Goal: Check status: Check status

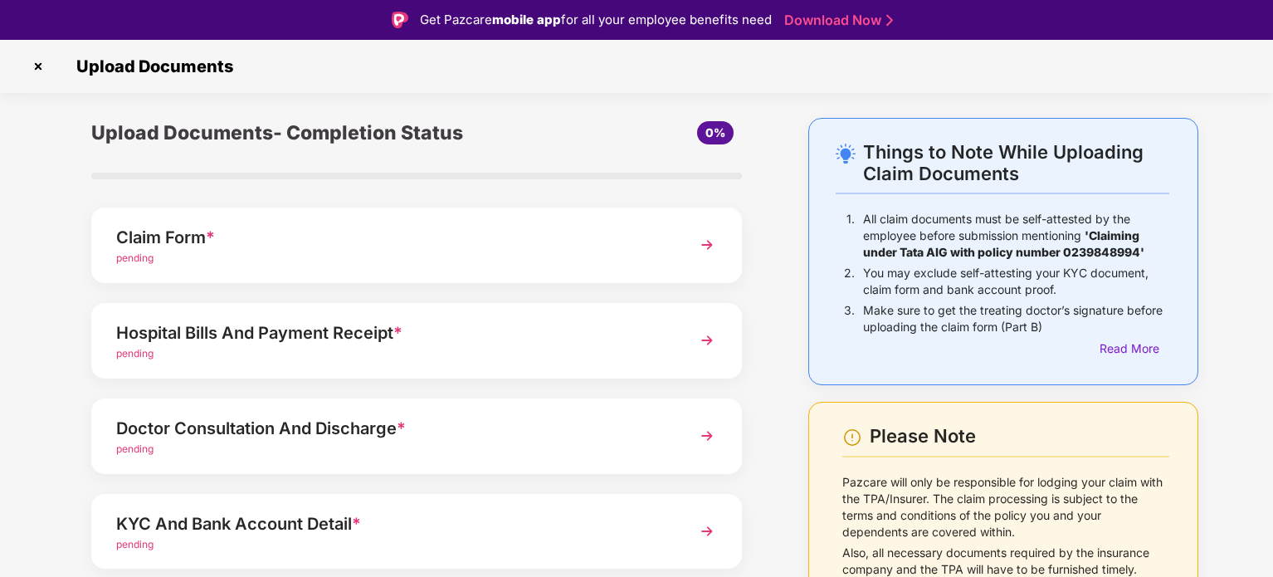
scroll to position [40, 0]
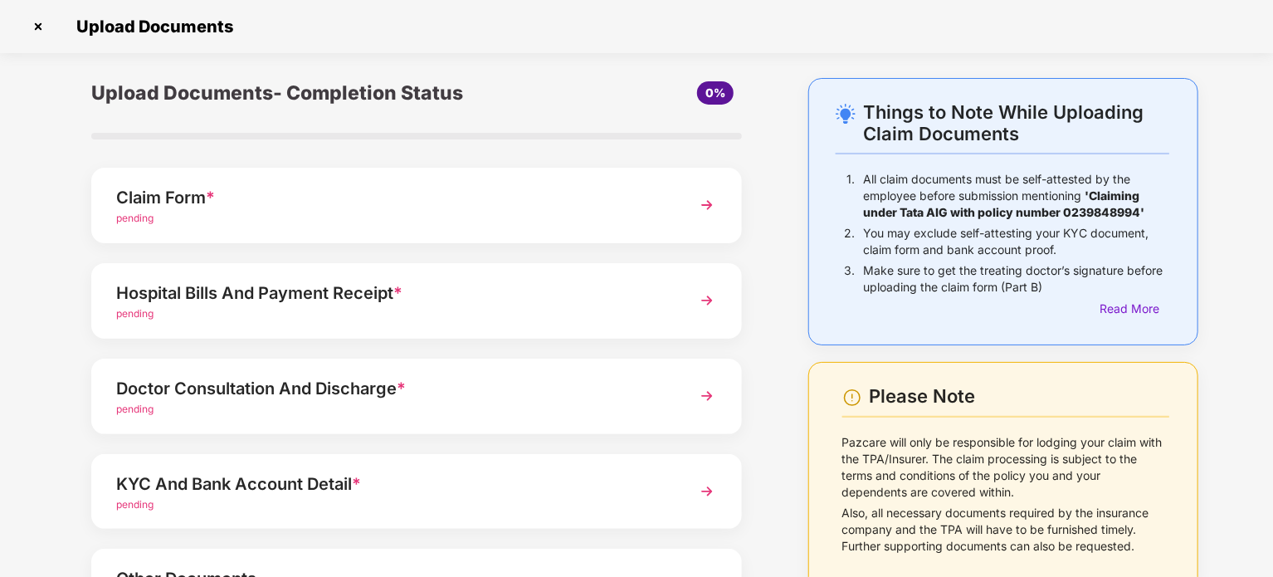
click at [356, 299] on div "Hospital Bills And Payment Receipt *" at bounding box center [391, 293] width 550 height 27
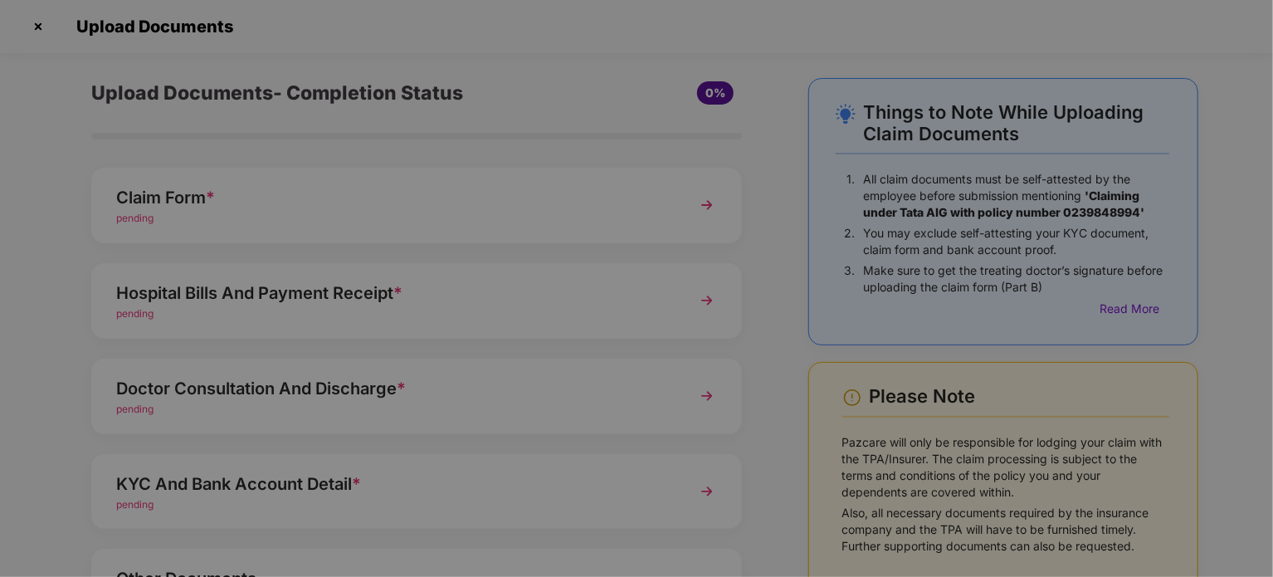
scroll to position [0, 0]
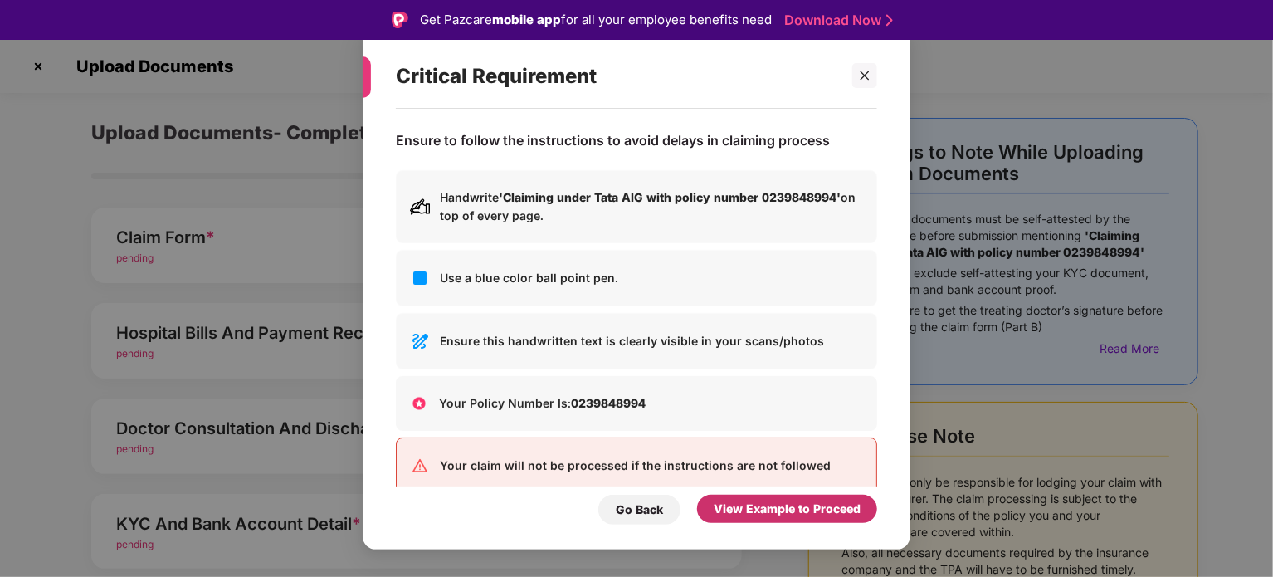
click at [796, 505] on div "View Example to Proceed" at bounding box center [787, 509] width 147 height 18
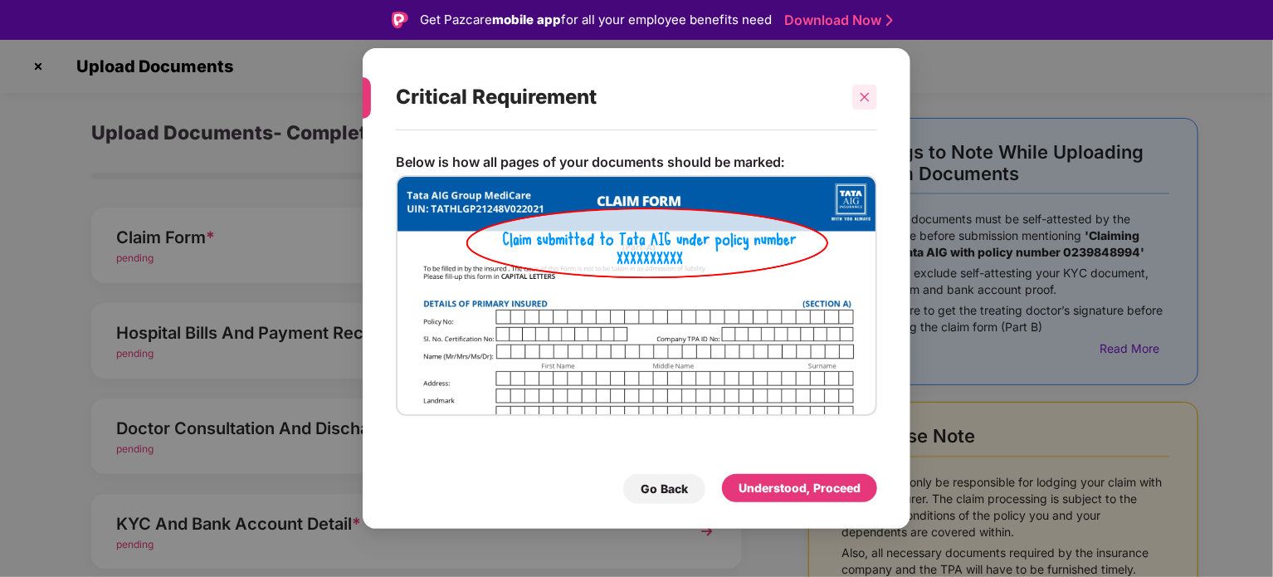
click at [862, 98] on icon "close" at bounding box center [865, 97] width 12 height 12
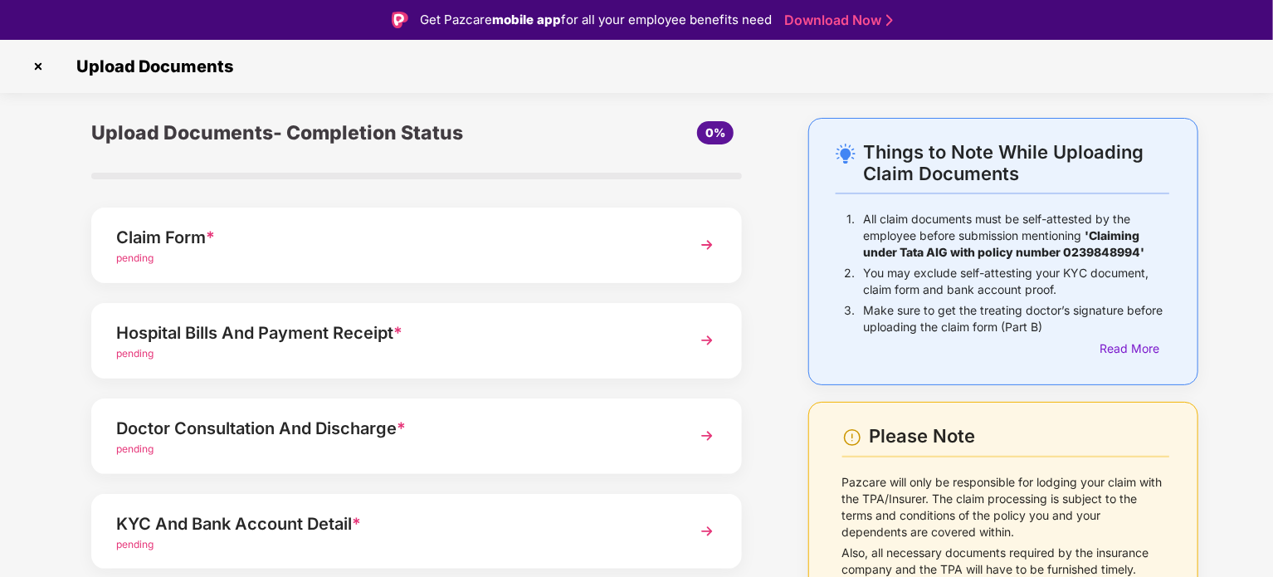
click at [701, 348] on img at bounding box center [707, 340] width 30 height 30
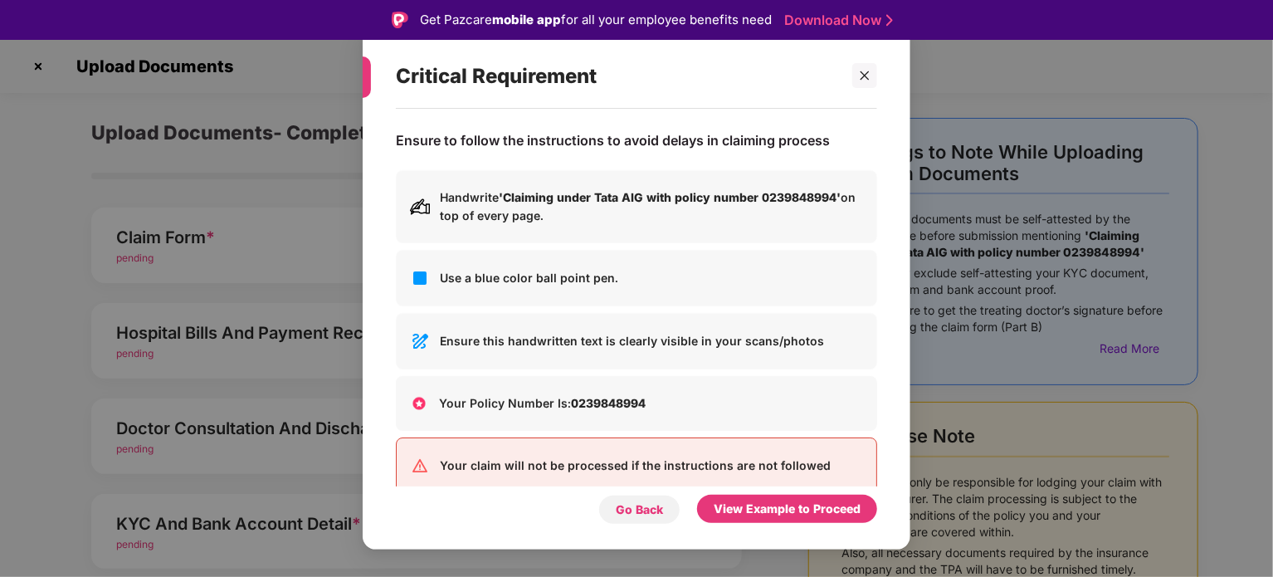
click at [642, 503] on div "Go Back" at bounding box center [639, 510] width 47 height 18
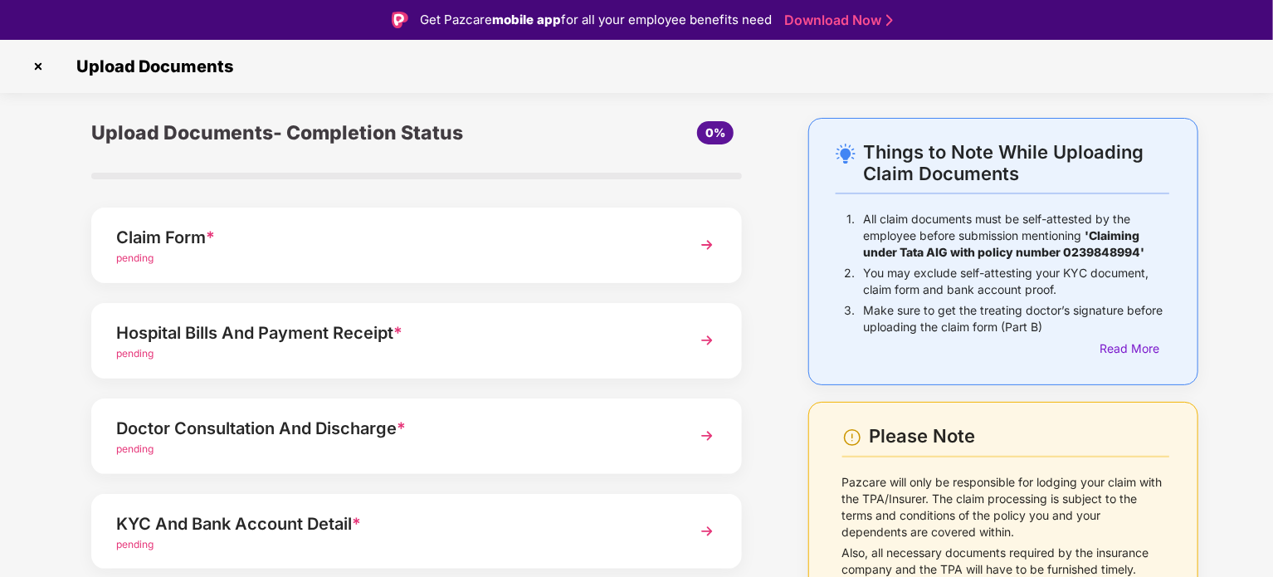
click at [837, 24] on link "Download Now" at bounding box center [836, 20] width 104 height 17
click at [38, 64] on img at bounding box center [38, 66] width 27 height 27
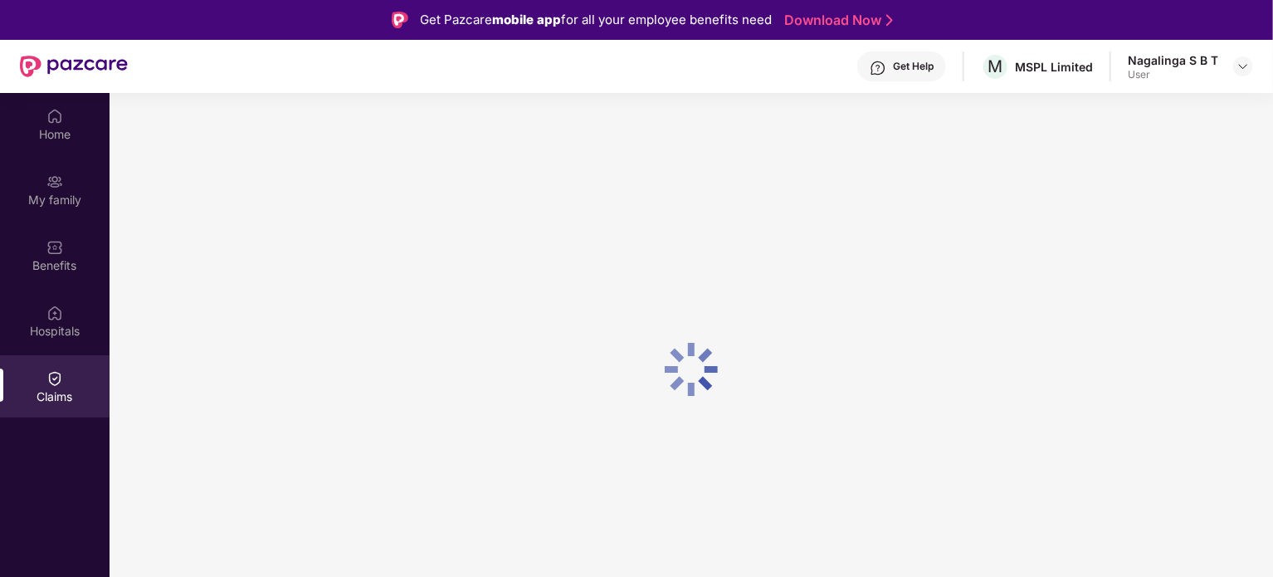
scroll to position [93, 0]
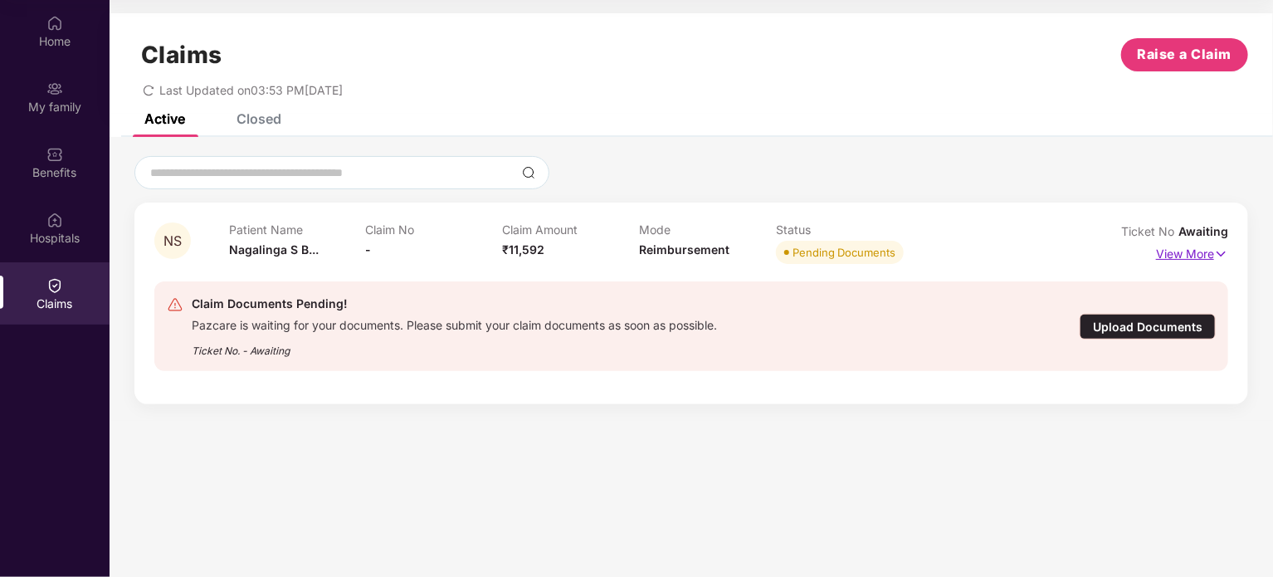
click at [1217, 254] on img at bounding box center [1221, 254] width 14 height 18
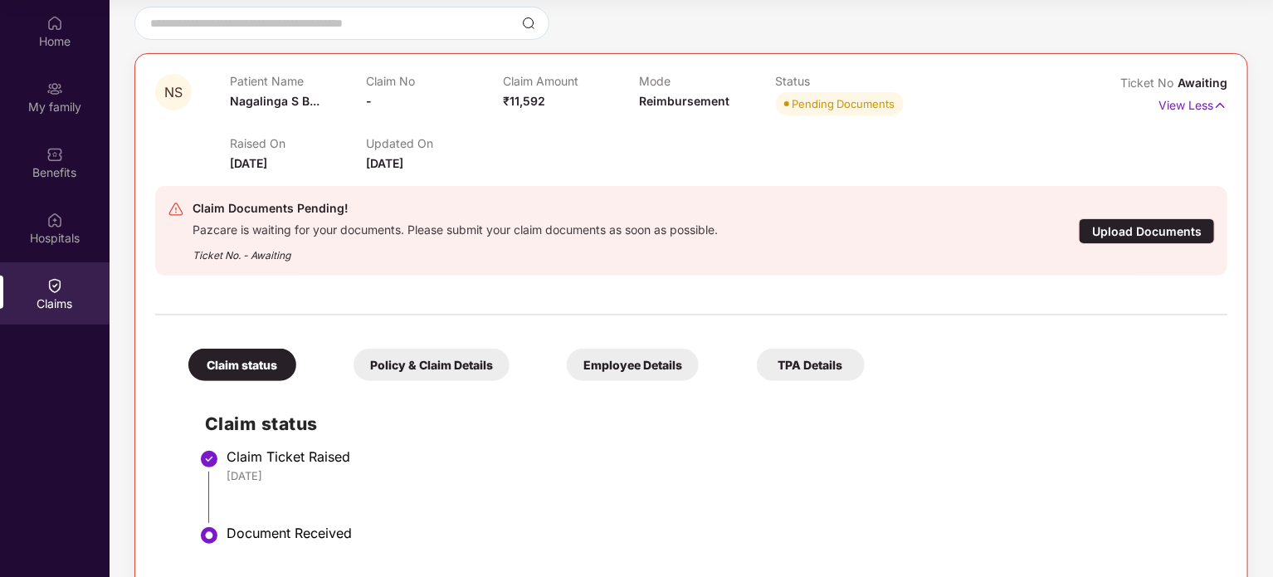
scroll to position [179, 0]
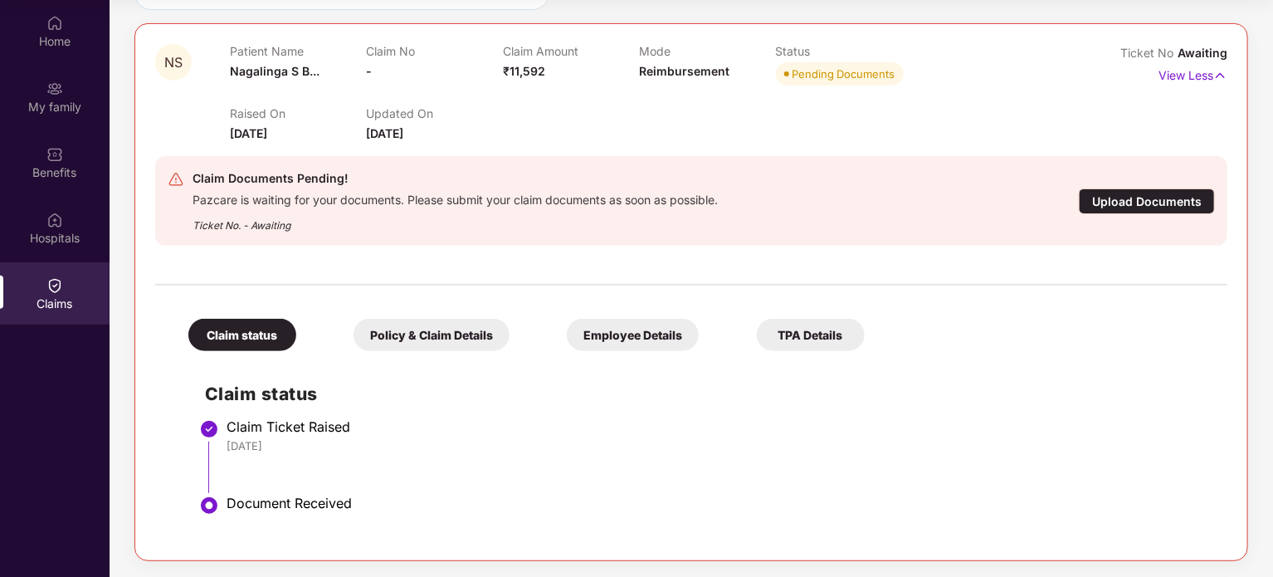
click at [286, 508] on div "Document Received" at bounding box center [719, 503] width 984 height 17
click at [234, 335] on div "Claim status" at bounding box center [242, 335] width 108 height 32
click at [446, 339] on div "Policy & Claim Details" at bounding box center [432, 335] width 156 height 32
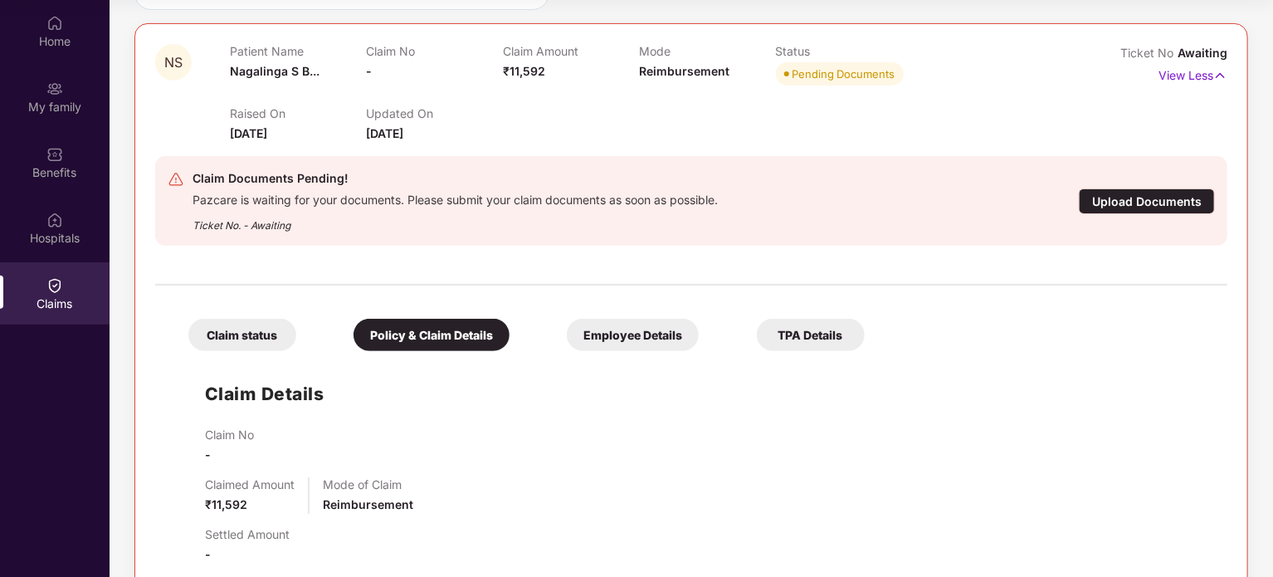
click at [632, 321] on div "Employee Details" at bounding box center [633, 335] width 132 height 32
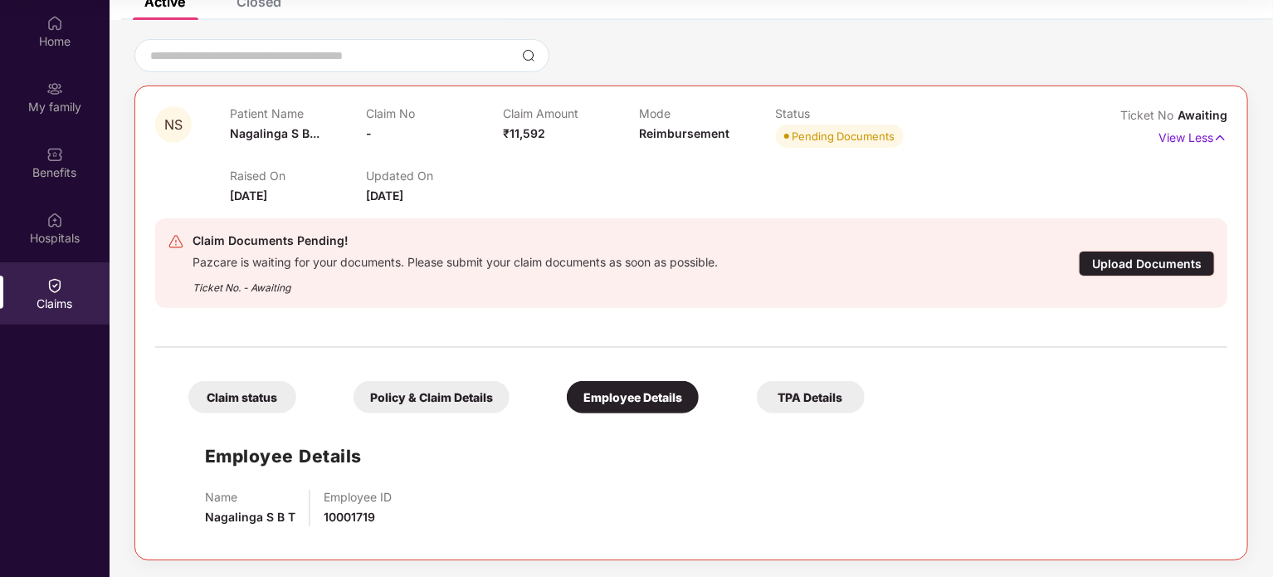
scroll to position [116, 0]
click at [813, 400] on div "TPA Details" at bounding box center [811, 398] width 108 height 32
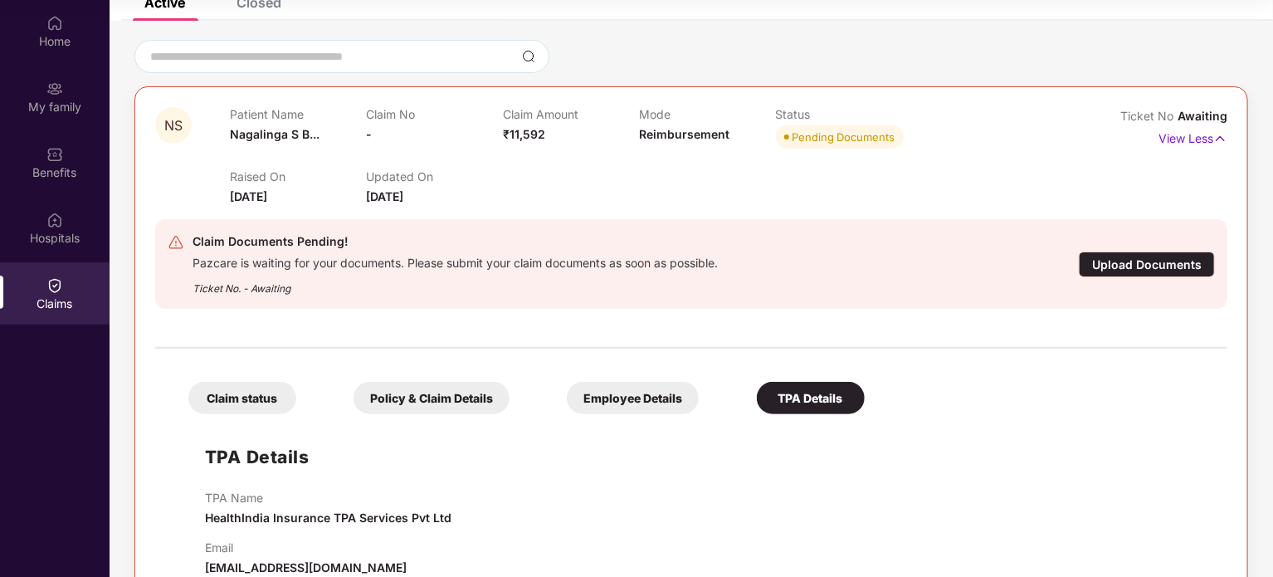
scroll to position [153, 0]
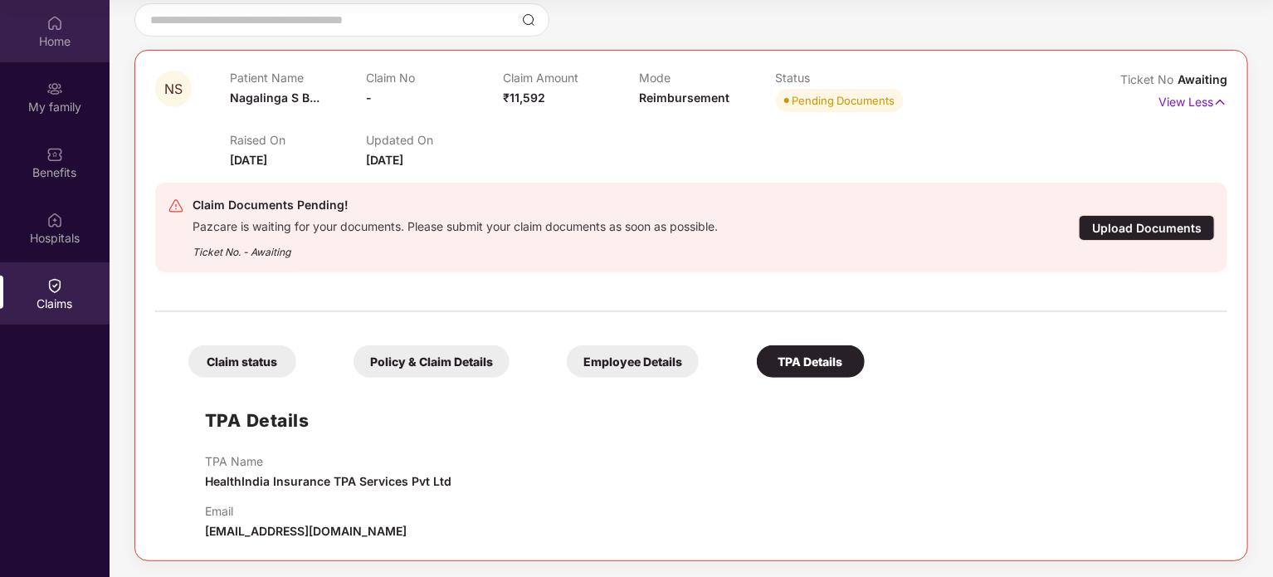
click at [57, 43] on div "Home" at bounding box center [55, 41] width 110 height 17
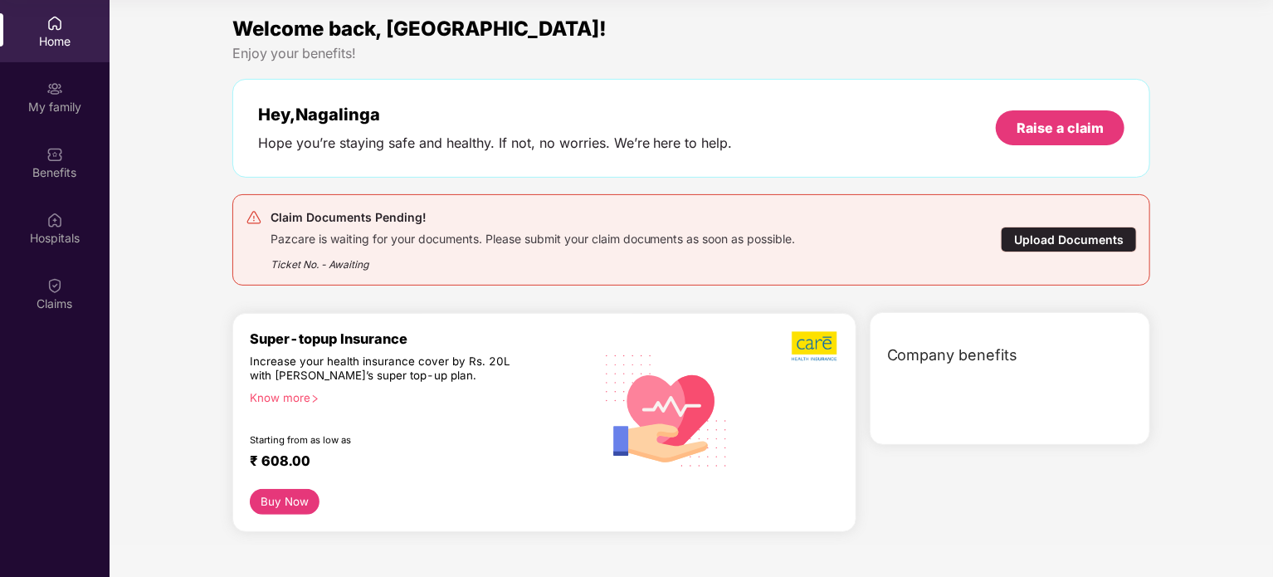
scroll to position [0, 0]
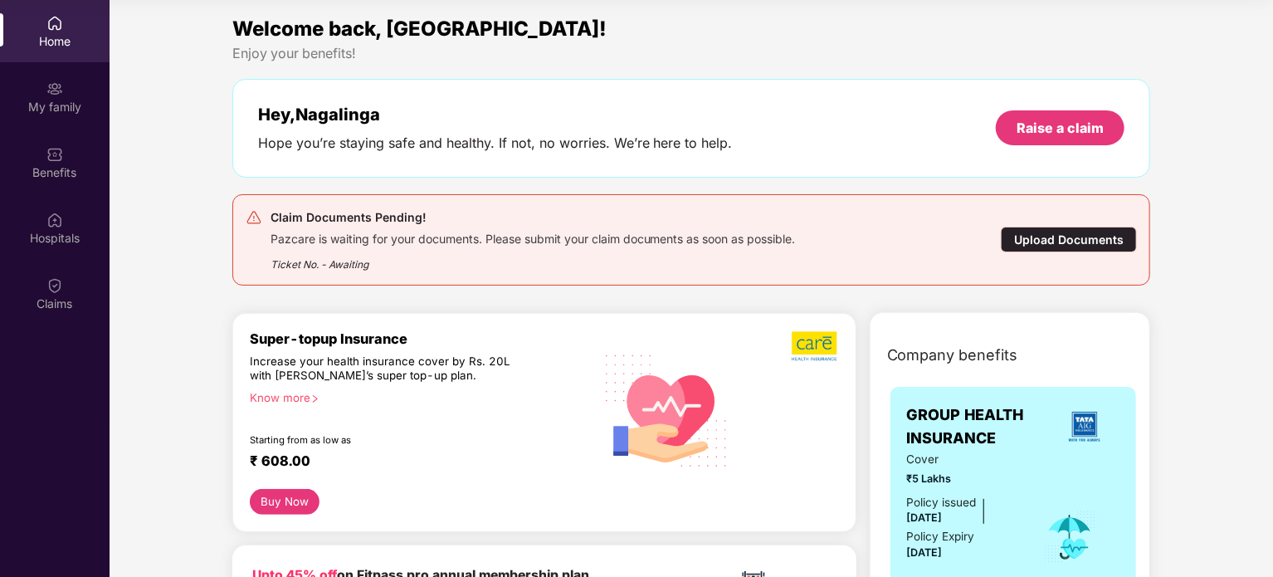
click at [1182, 401] on div "Company benefits GROUP HEALTH INSURANCE Cover ₹5 Lakhs Policy issued [DATE] Pol…" at bounding box center [1010, 536] width 353 height 405
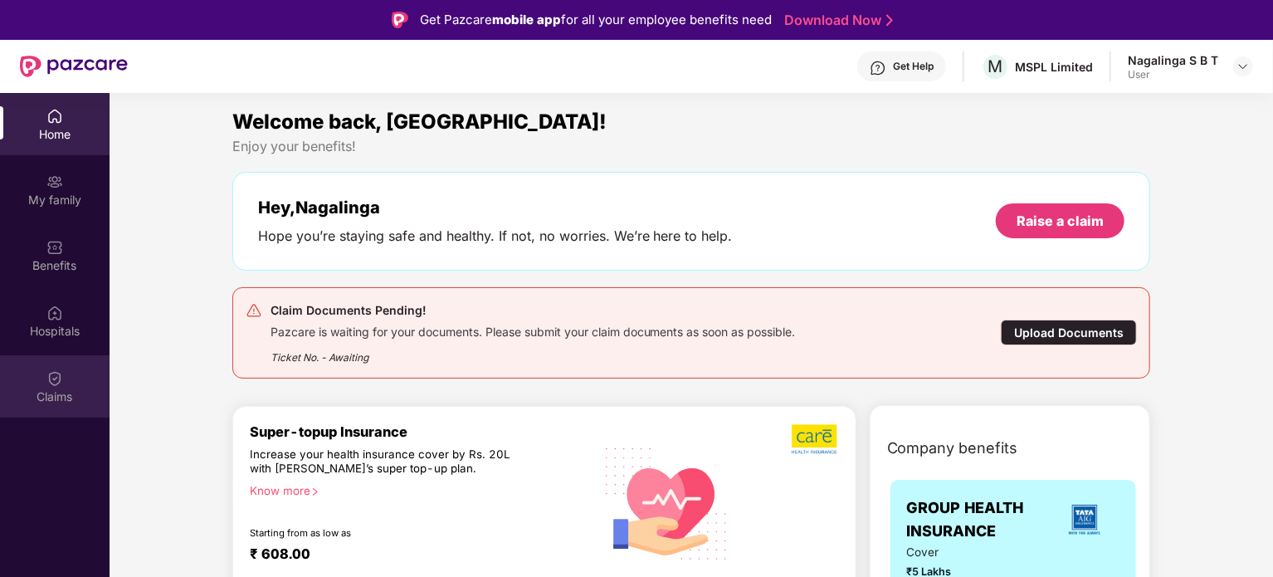
click at [71, 389] on div "Claims" at bounding box center [55, 396] width 110 height 17
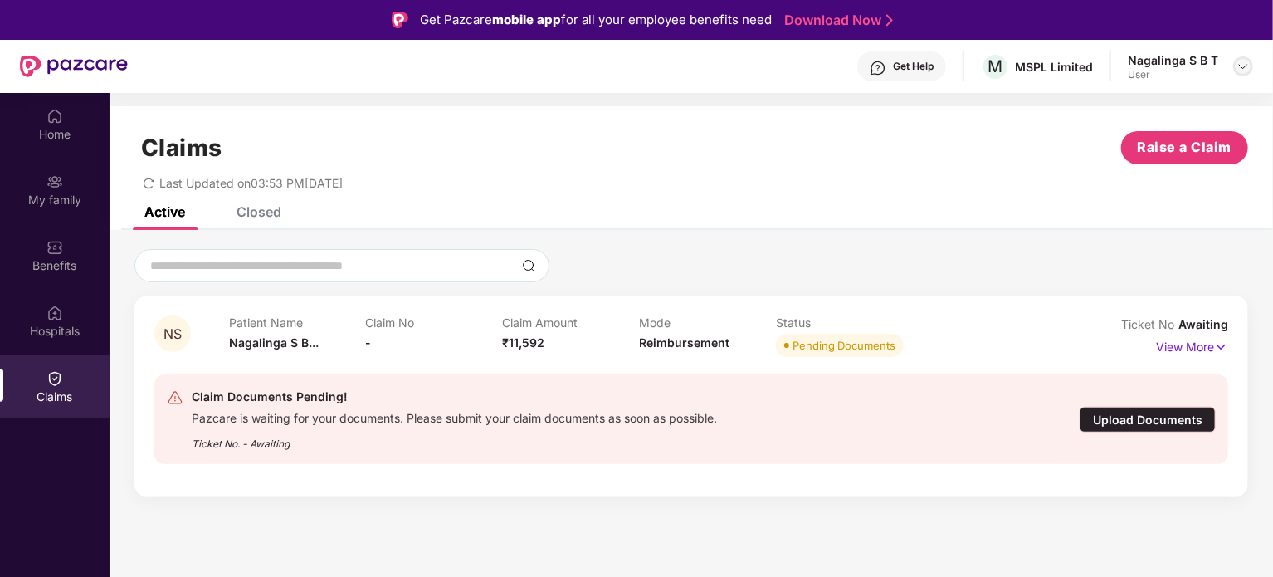
click at [1242, 71] on img at bounding box center [1243, 66] width 13 height 13
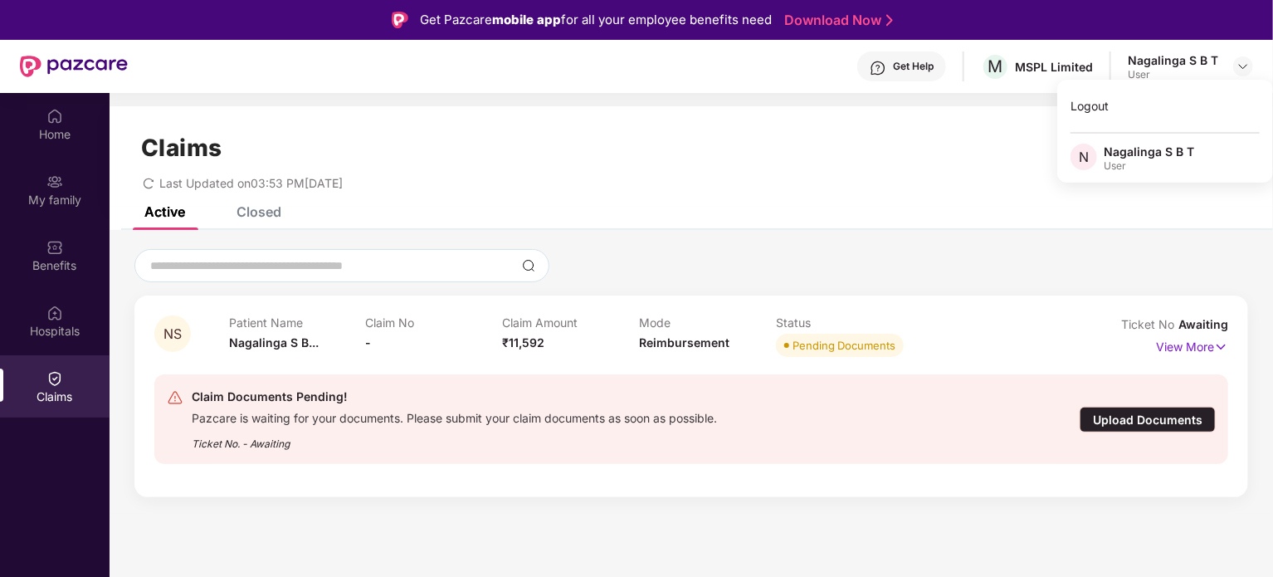
click at [1161, 159] on div "Nagalinga S B T" at bounding box center [1149, 152] width 90 height 16
